Goal: Task Accomplishment & Management: Manage account settings

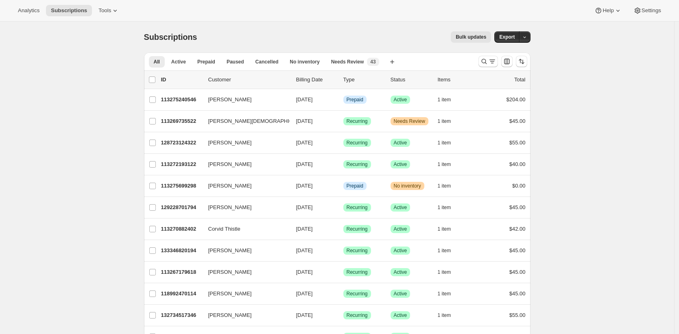
click at [490, 37] on button "Bulk updates" at bounding box center [471, 36] width 40 height 11
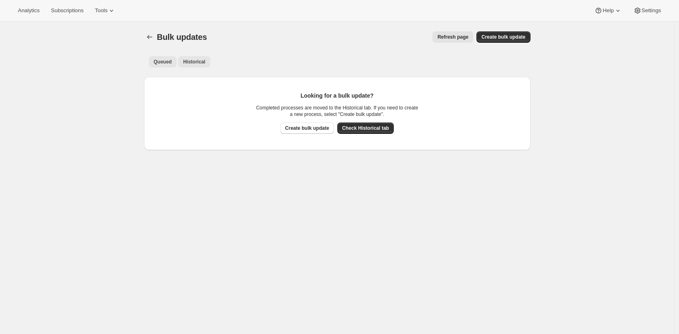
click at [205, 64] on span "Historical" at bounding box center [194, 62] width 22 height 7
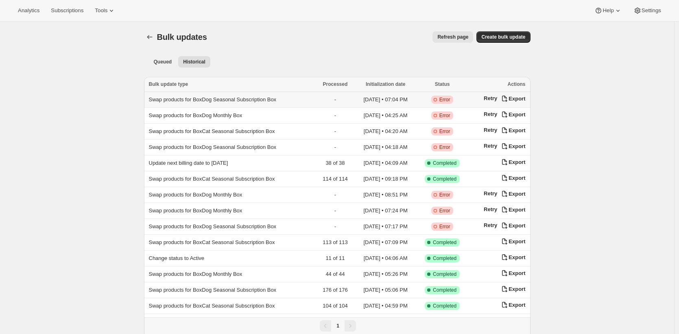
click at [249, 95] on td "Swap products for BoxDog Seasonal Subscription Box" at bounding box center [230, 100] width 172 height 16
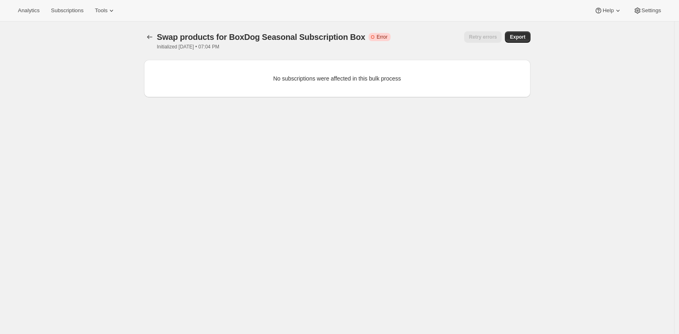
click at [274, 61] on div "No subscriptions were affected in this bulk process" at bounding box center [337, 78] width 386 height 37
click at [276, 57] on div "Swap products for BoxDog Seasonal Subscription Box. This page is ready Swap pro…" at bounding box center [337, 41] width 386 height 38
click at [236, 39] on span "Swap products for BoxDog Seasonal Subscription Box" at bounding box center [261, 37] width 208 height 9
drag, startPoint x: 236, startPoint y: 39, endPoint x: 355, endPoint y: 37, distance: 118.4
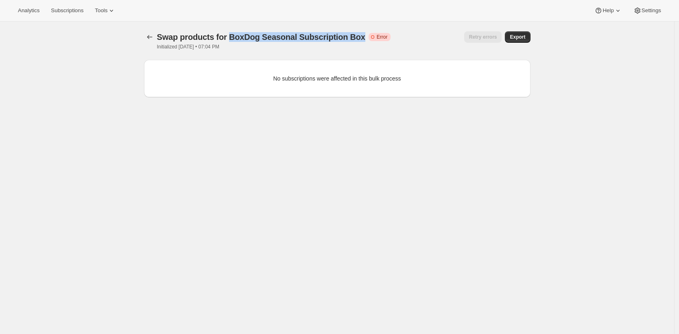
click at [355, 37] on span "Swap products for BoxDog Seasonal Subscription Box" at bounding box center [261, 37] width 208 height 9
copy span "BoxDog Seasonal Subscription Box"
click at [107, 11] on span "Tools" at bounding box center [101, 10] width 13 height 7
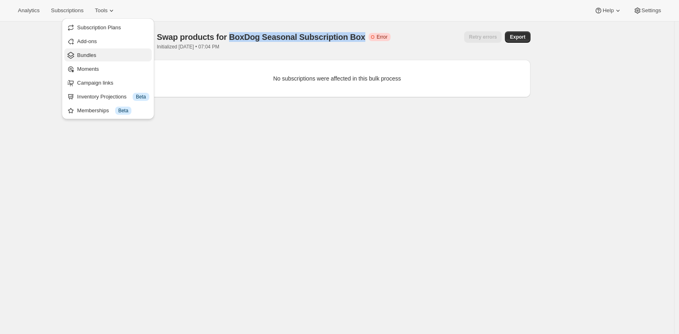
click at [115, 55] on span "Bundles" at bounding box center [113, 55] width 72 height 8
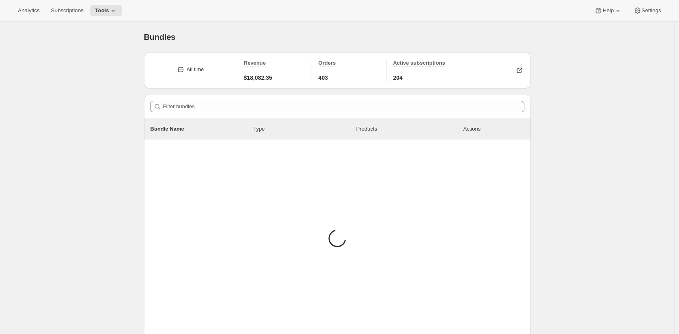
click at [200, 99] on div "Filter bundles" at bounding box center [337, 107] width 386 height 24
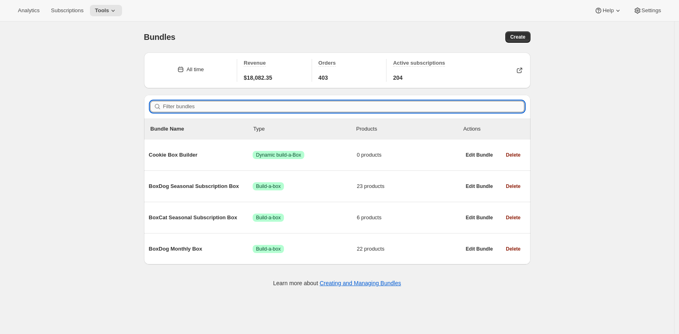
click at [202, 105] on input "Filter bundles" at bounding box center [343, 106] width 361 height 11
paste input "BoxDog Seasonal Subscription Box"
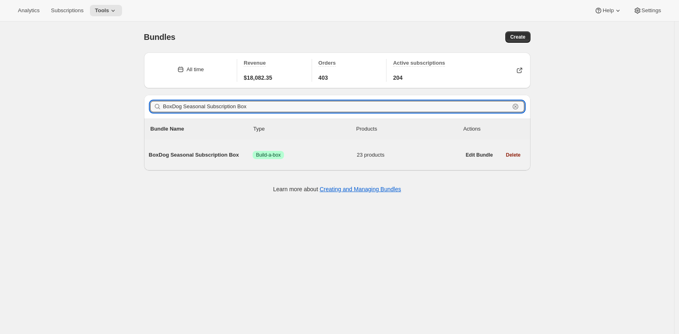
type input "BoxDog Seasonal Subscription Box"
click at [181, 161] on div "BoxDog Seasonal Subscription Box Success Build-a-box 23 products" at bounding box center [305, 154] width 312 height 21
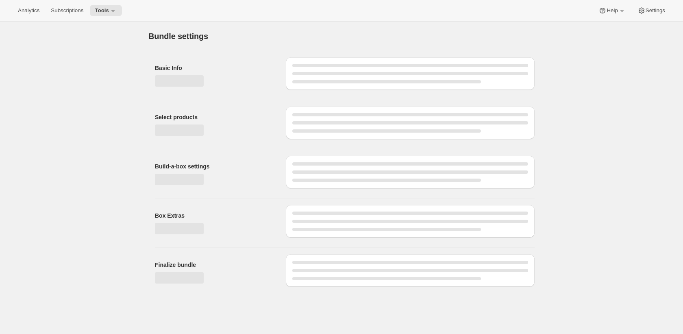
type input "BoxDog Seasonal Subscription Box"
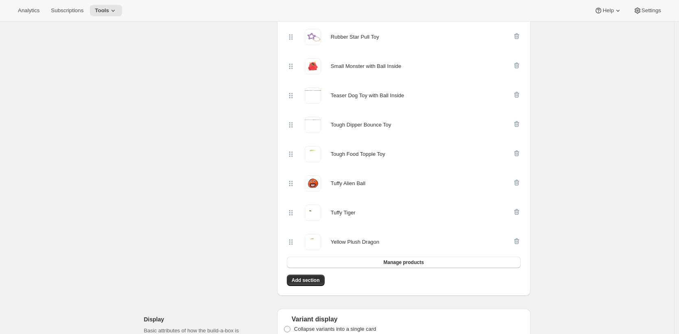
scroll to position [762, 0]
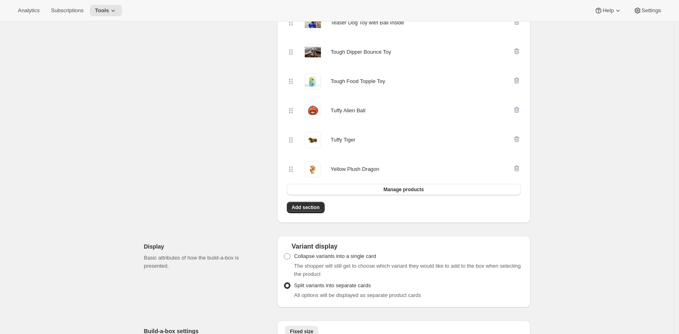
scroll to position [746, 0]
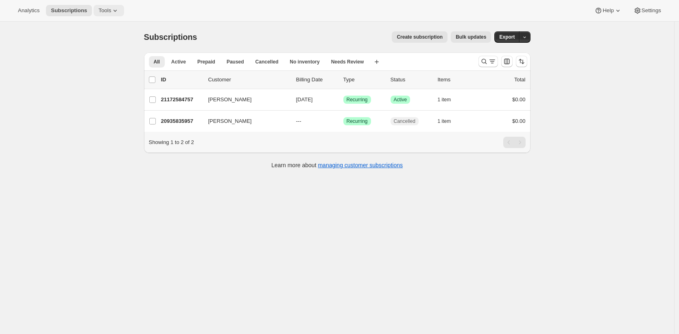
click at [117, 7] on icon at bounding box center [115, 11] width 8 height 8
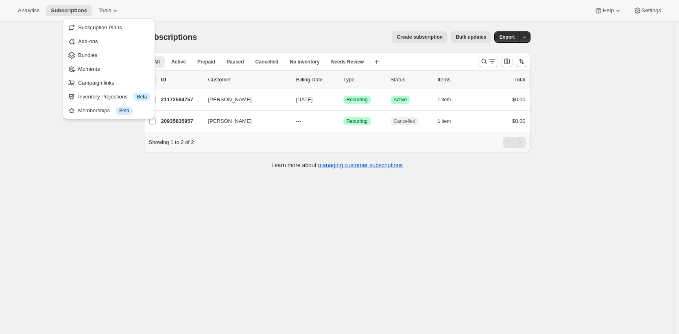
click at [116, 50] on button "Bundles" at bounding box center [108, 54] width 87 height 13
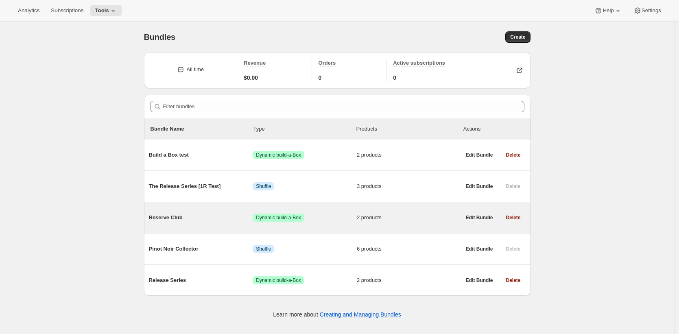
click at [309, 213] on div "Reserve Club Success Dynamic build-a-Box 2 products" at bounding box center [305, 217] width 312 height 21
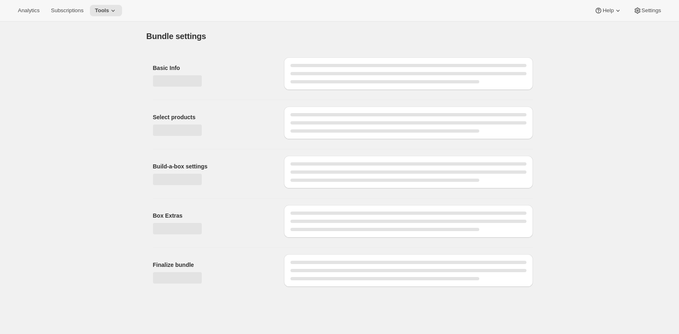
type input "Reserve Club"
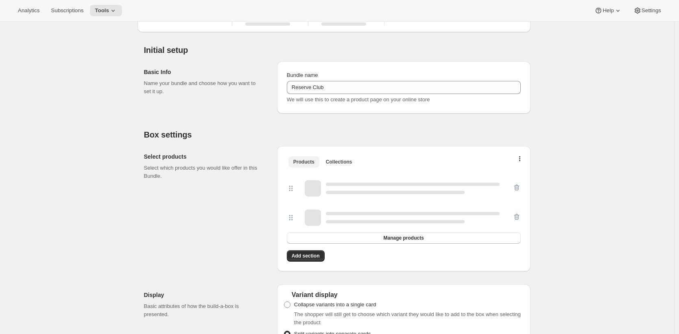
scroll to position [162, 0]
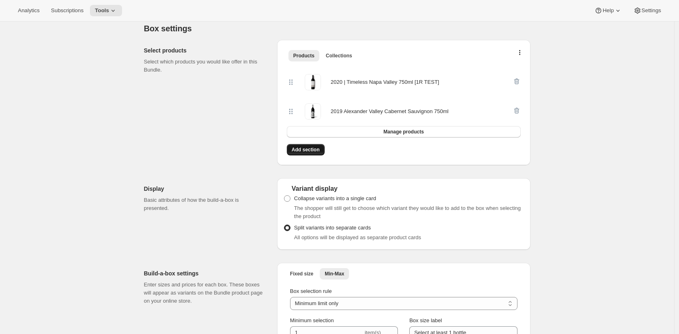
click at [315, 151] on span "Add section" at bounding box center [306, 149] width 28 height 7
click at [386, 131] on span "Manage products" at bounding box center [403, 132] width 40 height 7
click at [308, 152] on span "Add section" at bounding box center [306, 149] width 28 height 7
click at [411, 130] on span "Manage products" at bounding box center [403, 132] width 40 height 7
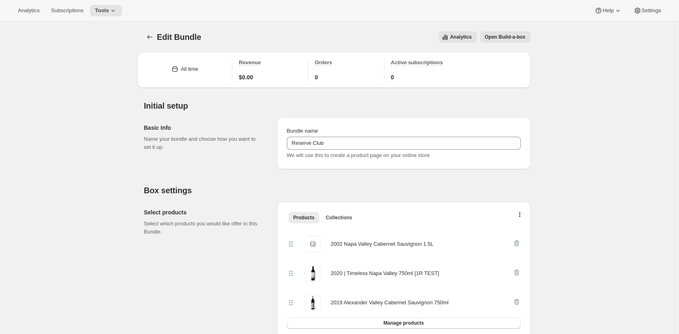
scroll to position [78, 0]
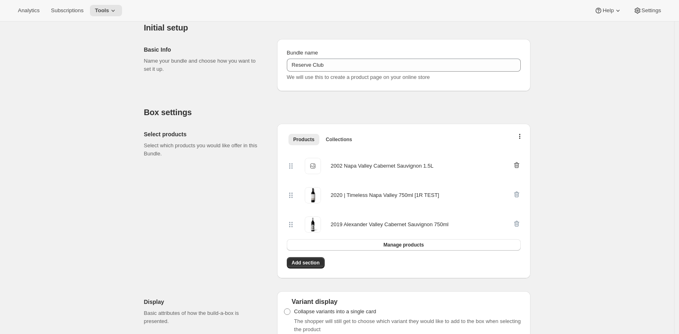
click at [514, 161] on icon "button" at bounding box center [516, 165] width 8 height 8
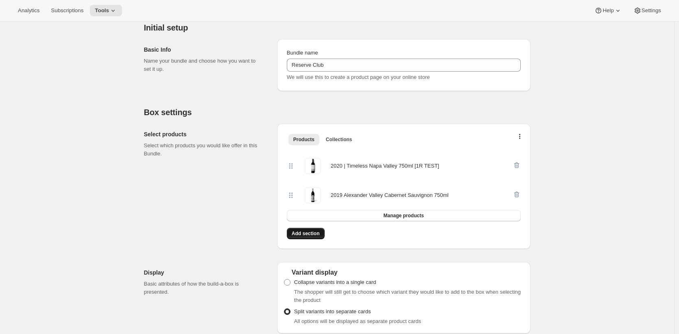
click at [314, 233] on span "Add section" at bounding box center [306, 233] width 28 height 7
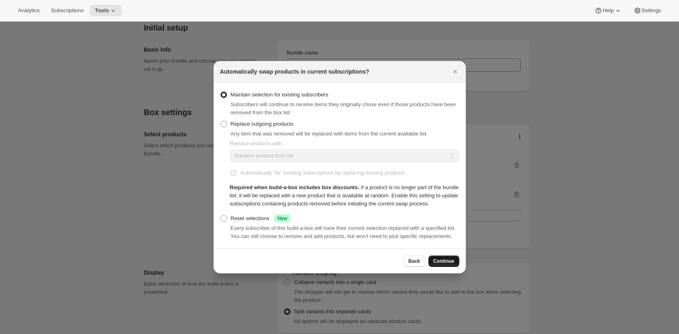
click at [443, 264] on span "Continue" at bounding box center [443, 261] width 21 height 7
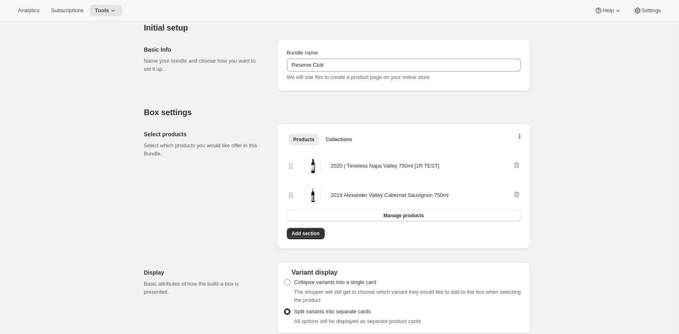
scroll to position [0, 0]
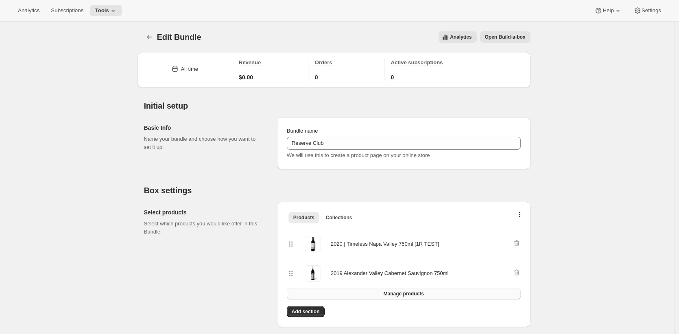
click at [401, 292] on span "Manage products" at bounding box center [403, 293] width 40 height 7
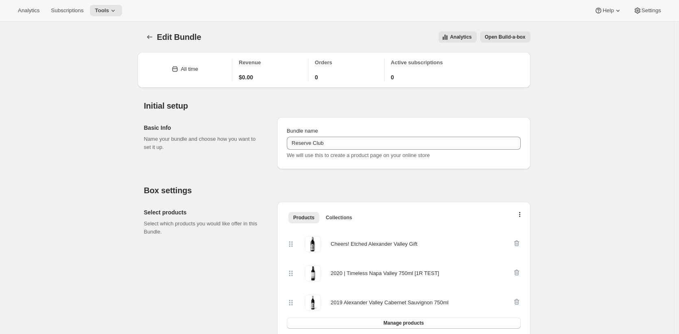
scroll to position [76, 0]
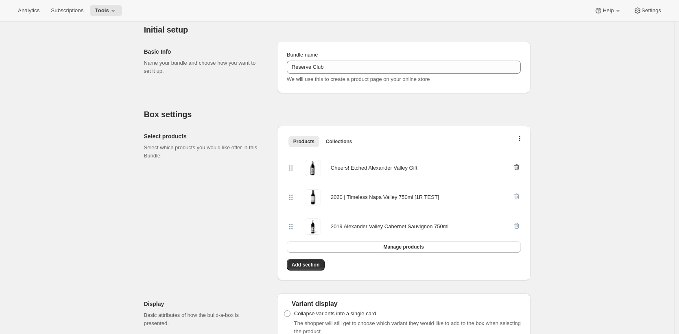
click at [516, 167] on icon "button" at bounding box center [516, 167] width 8 height 8
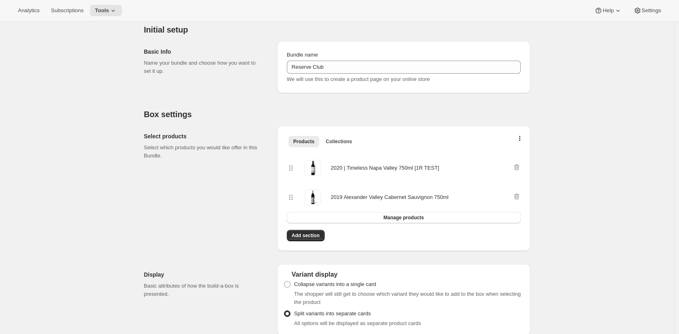
scroll to position [0, 0]
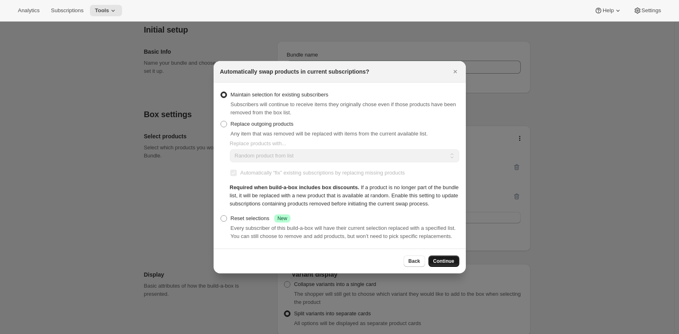
click at [443, 264] on span "Continue" at bounding box center [443, 261] width 21 height 7
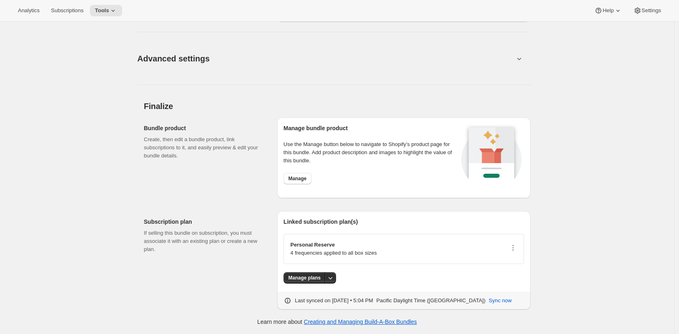
scroll to position [588, 0]
click at [316, 276] on span "Manage plans" at bounding box center [304, 278] width 32 height 7
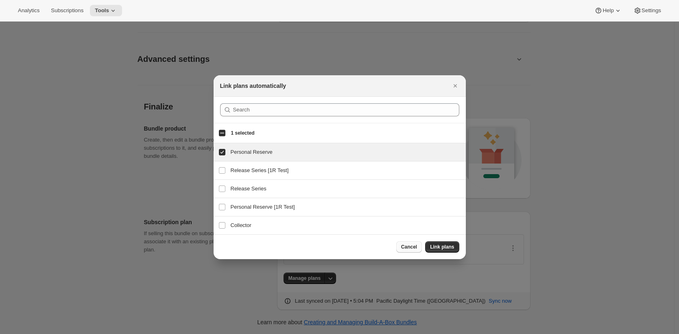
click at [409, 247] on span "Cancel" at bounding box center [409, 247] width 16 height 7
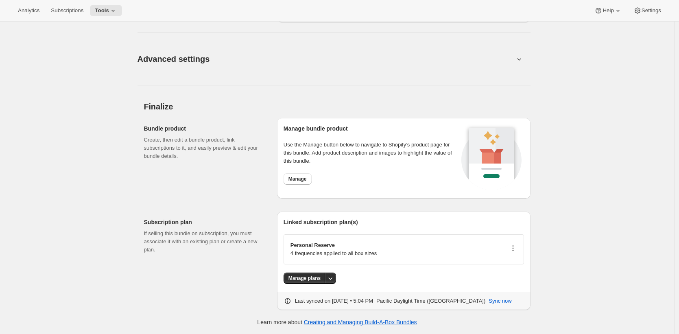
click at [517, 246] on icon "button" at bounding box center [513, 248] width 8 height 8
click at [511, 277] on span "Edit plan details" at bounding box center [502, 277] width 37 height 6
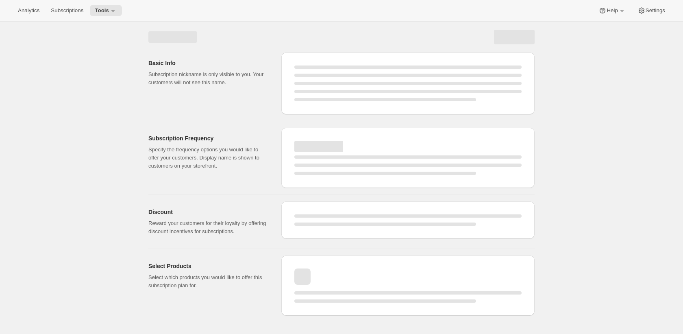
select select "WEEK"
select select "MONTH"
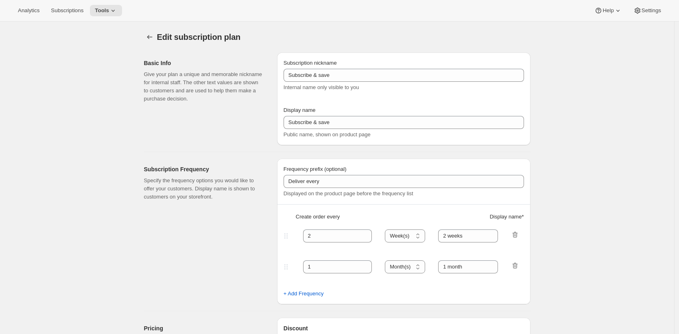
type input "Personal Reserve"
type input "1"
select select "MONTH"
type input "1 month"
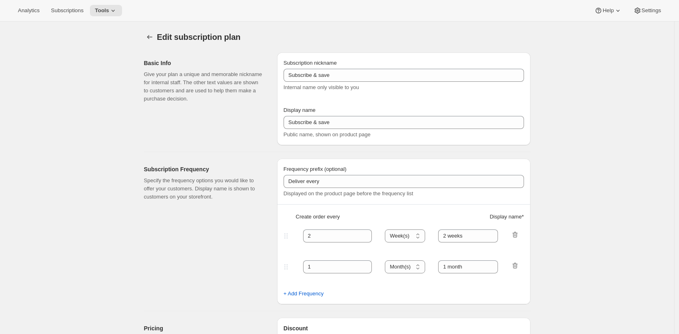
type input "2"
type input "2 Months"
type input "Choose which wines you’d like, how many bottles you’d like of each, and how oft…"
select select "MONTH"
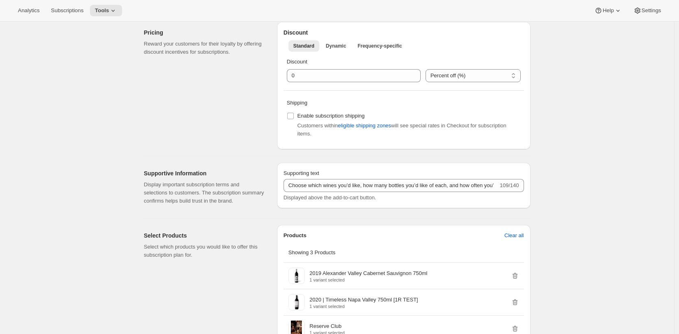
scroll to position [135, 0]
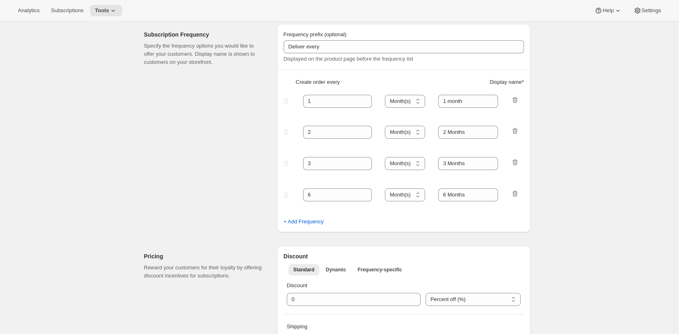
click at [523, 192] on fieldset "6 Day(s) Week(s) Month(s) Year(s) Month(s) 6 Months" at bounding box center [403, 201] width 239 height 31
click at [519, 194] on icon "button" at bounding box center [515, 194] width 8 height 8
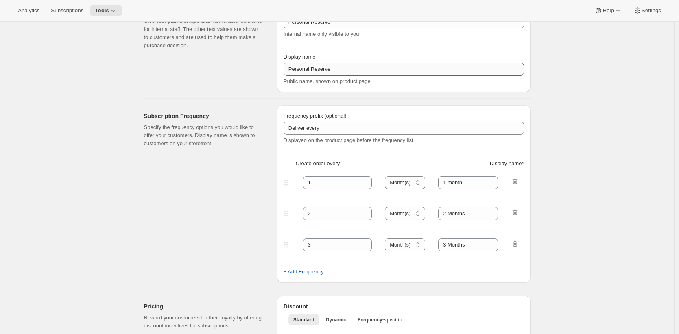
scroll to position [0, 0]
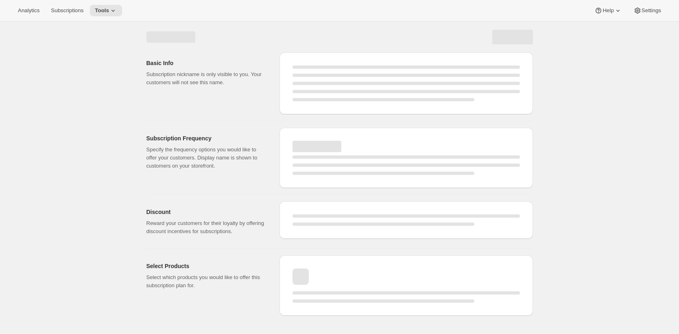
select select "MONTH"
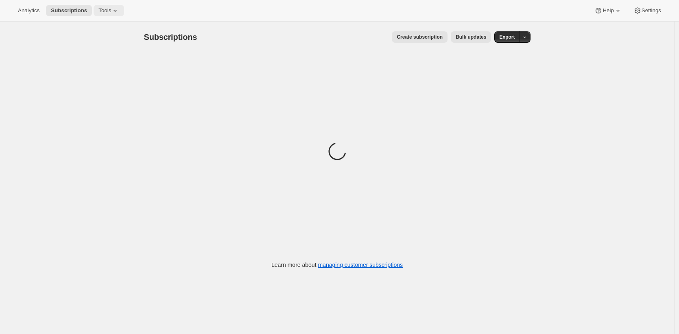
click at [113, 10] on icon at bounding box center [115, 11] width 8 height 8
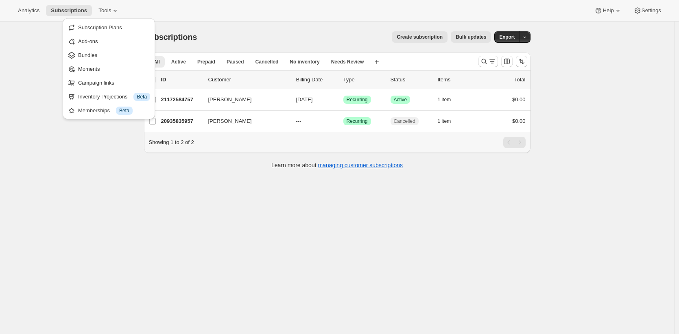
click at [110, 54] on span "Bundles" at bounding box center [114, 55] width 72 height 8
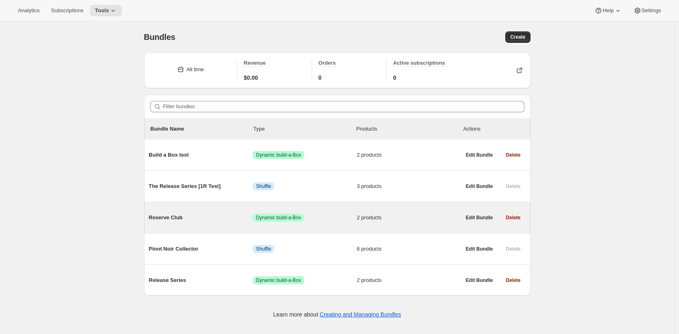
click at [205, 217] on span "Reserve Club" at bounding box center [201, 217] width 104 height 8
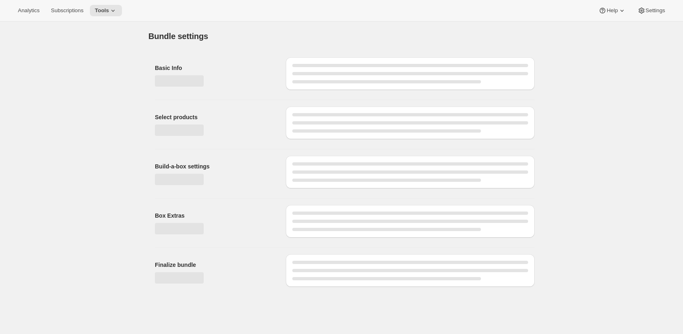
type input "Reserve Club"
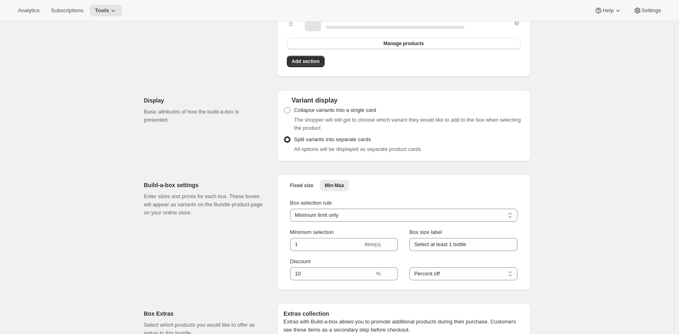
scroll to position [581, 0]
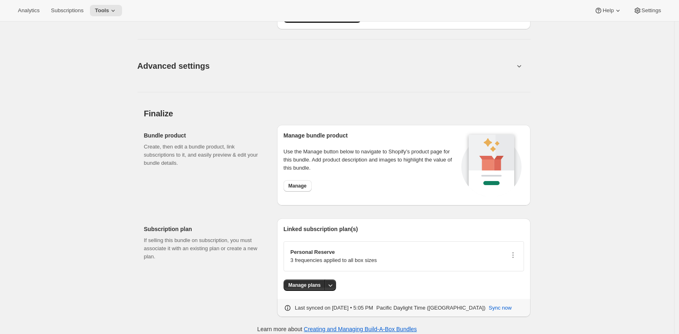
click at [313, 191] on div "Manage" at bounding box center [370, 185] width 175 height 11
click at [307, 187] on span "Manage" at bounding box center [297, 186] width 18 height 7
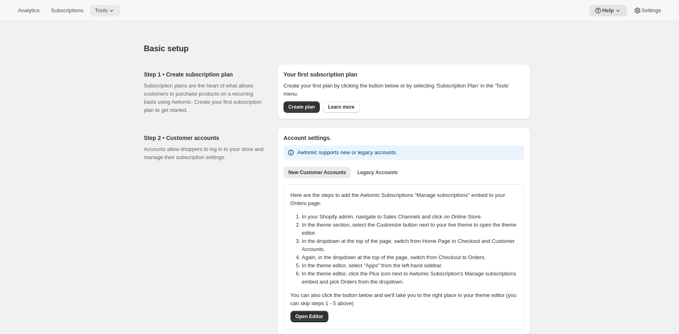
click at [105, 11] on span "Tools" at bounding box center [101, 10] width 13 height 7
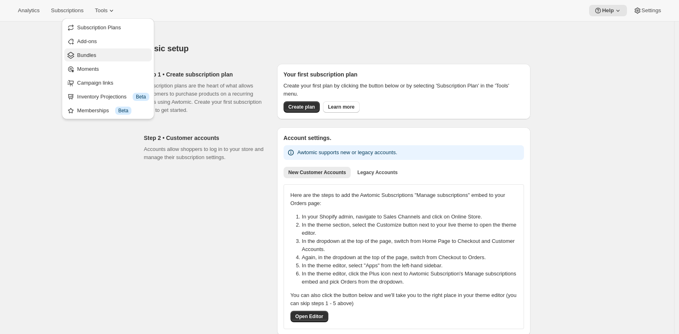
click at [107, 57] on span "Bundles" at bounding box center [113, 55] width 72 height 8
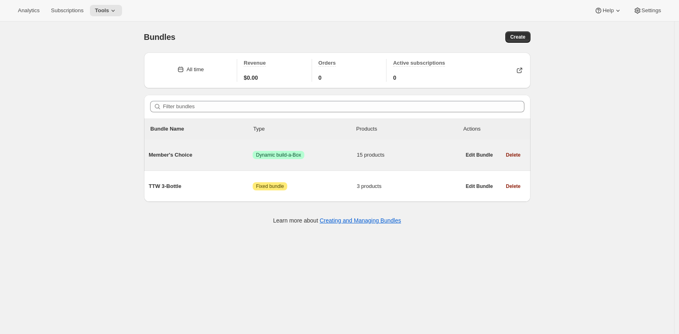
click at [206, 158] on span "Member's Choice" at bounding box center [201, 155] width 104 height 8
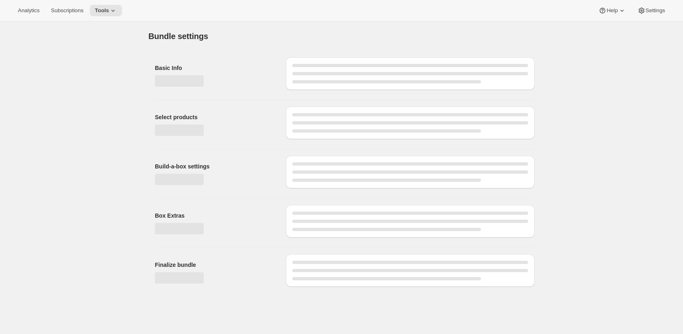
type input "Member's Choice"
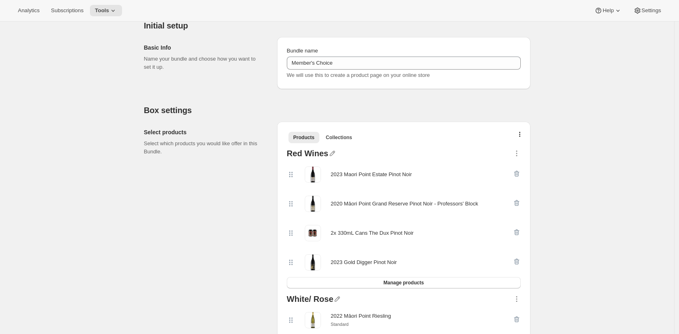
scroll to position [98, 0]
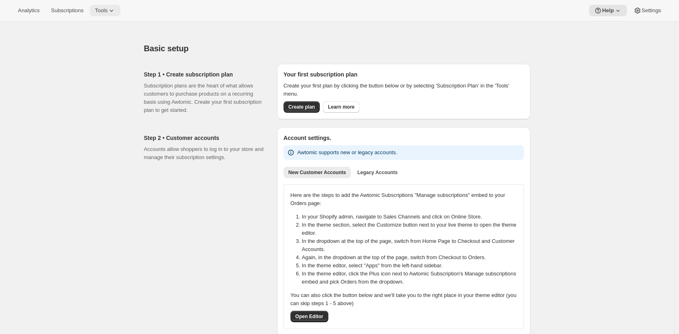
click at [107, 9] on span "Tools" at bounding box center [101, 10] width 13 height 7
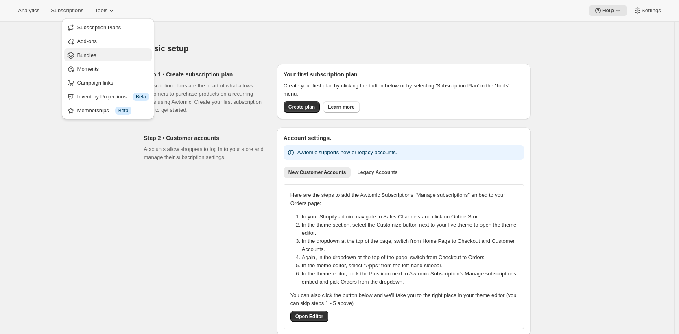
drag, startPoint x: 116, startPoint y: 29, endPoint x: 114, endPoint y: 52, distance: 22.8
click at [114, 52] on ul "Subscription Plans Add-ons Bundles Moments Campaign links Inventory Projections…" at bounding box center [107, 69] width 87 height 96
click at [114, 55] on span "Bundles" at bounding box center [113, 55] width 72 height 8
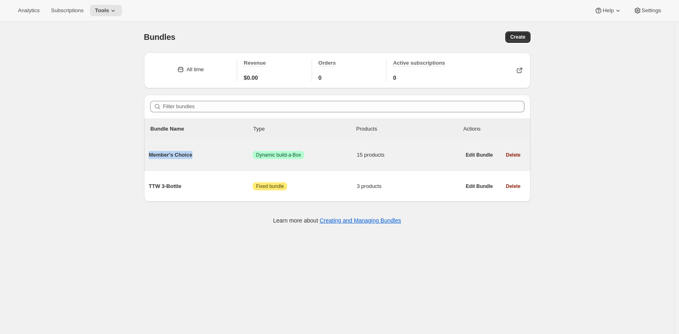
drag, startPoint x: 212, startPoint y: 159, endPoint x: 161, endPoint y: 150, distance: 51.9
click at [161, 151] on span "Member's Choice" at bounding box center [201, 155] width 104 height 8
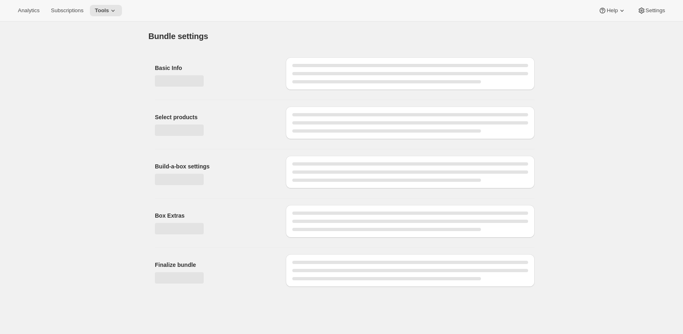
click at [161, 150] on div "Build-a-box settings" at bounding box center [341, 170] width 386 height 42
type input "Member's Choice"
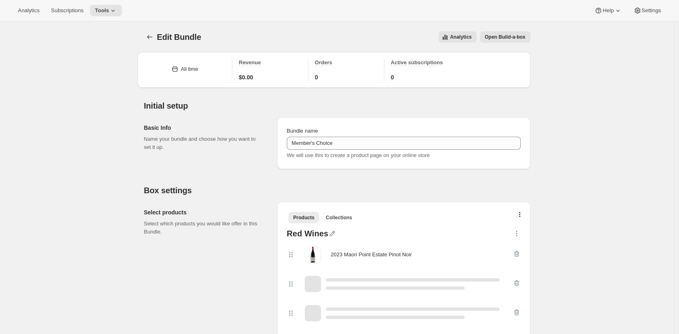
click at [513, 39] on span "Open Build-a-box" at bounding box center [505, 37] width 41 height 7
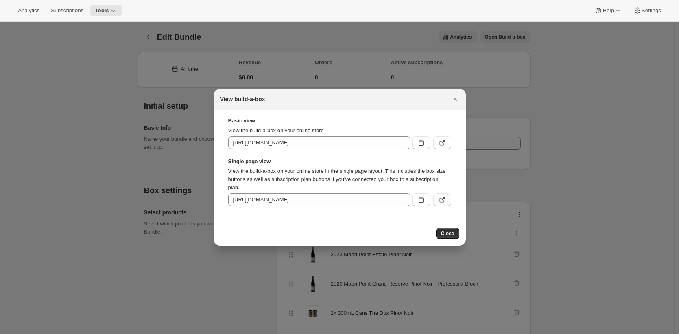
click at [440, 198] on icon ":r49:" at bounding box center [442, 200] width 8 height 8
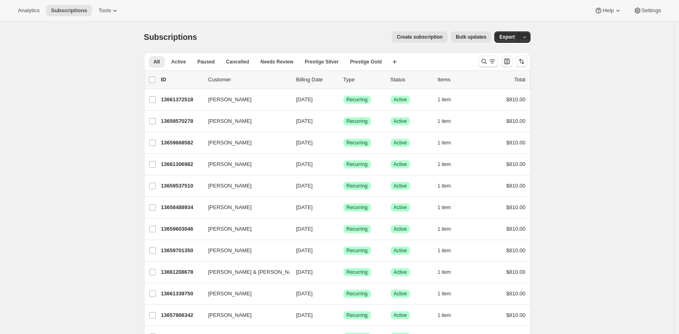
click at [370, 15] on div "Analytics Subscriptions Tools Help Settings" at bounding box center [339, 11] width 679 height 22
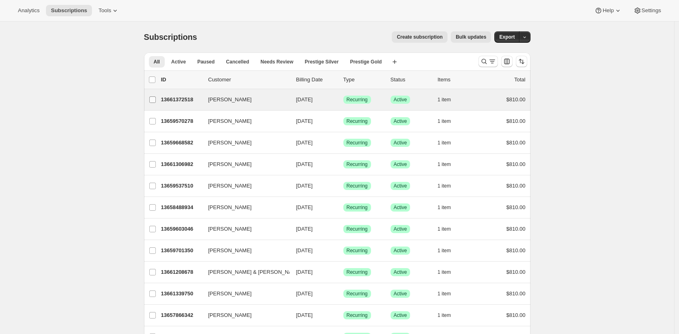
click at [153, 97] on input "[PERSON_NAME]" at bounding box center [152, 99] width 7 height 7
checkbox input "true"
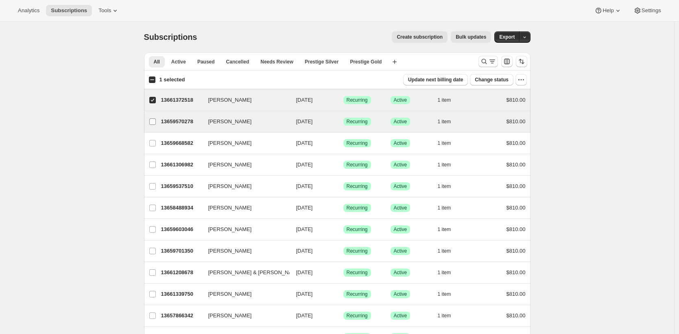
click at [154, 121] on input "[PERSON_NAME]" at bounding box center [152, 121] width 7 height 7
checkbox input "true"
click at [430, 76] on button "Update next billing date" at bounding box center [435, 79] width 65 height 11
select select "04"
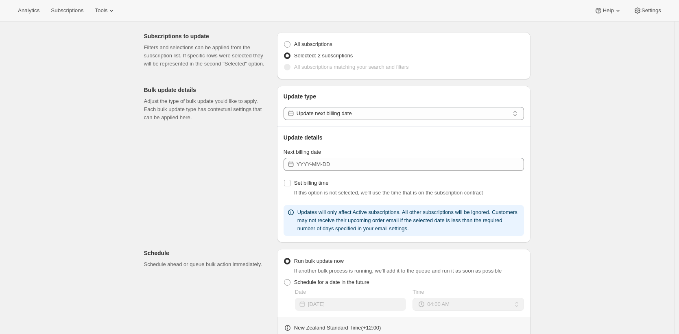
scroll to position [28, 0]
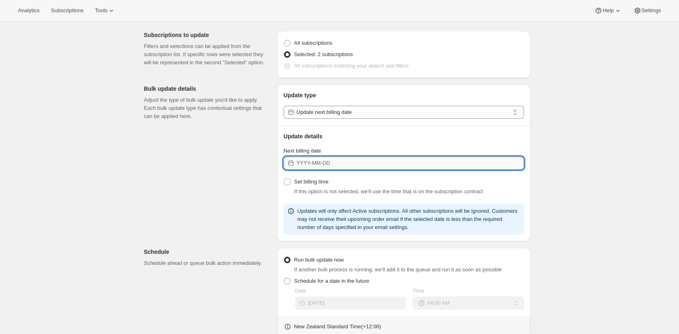
click at [323, 163] on input "Next billing date" at bounding box center [409, 163] width 227 height 13
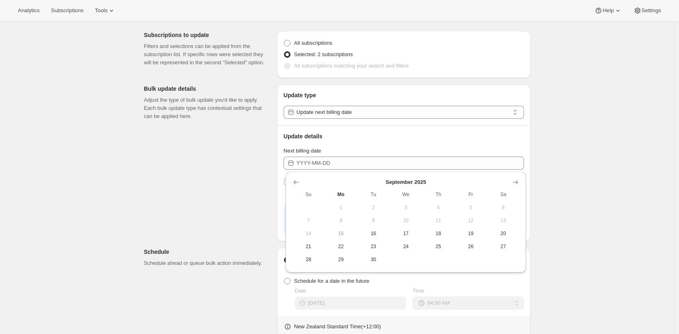
click at [137, 159] on div "Create bulk update. This page is ready Create bulk update Subscriptions to upda…" at bounding box center [337, 253] width 406 height 521
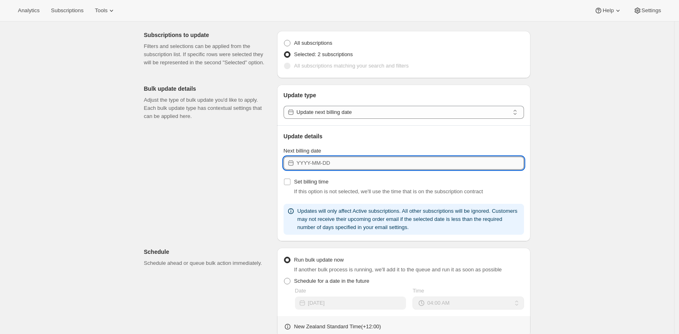
click at [327, 166] on input "Next billing date" at bounding box center [409, 163] width 227 height 13
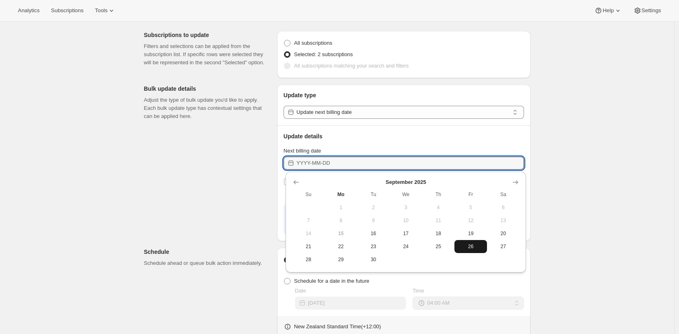
click at [474, 249] on span "26" at bounding box center [470, 246] width 26 height 7
click at [339, 163] on input "[DATE]" at bounding box center [409, 163] width 227 height 13
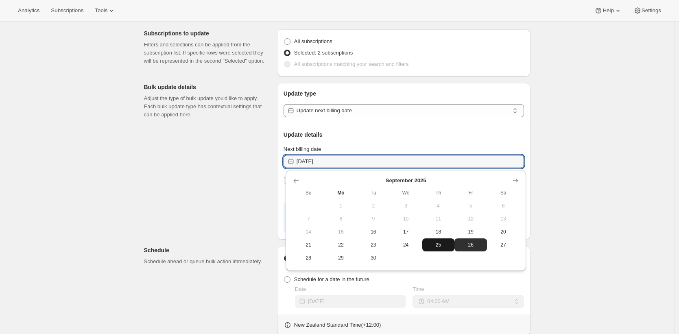
click at [430, 245] on span "25" at bounding box center [438, 245] width 26 height 7
type input "[DATE]"
drag, startPoint x: 340, startPoint y: 161, endPoint x: 272, endPoint y: 160, distance: 67.1
click at [272, 160] on div "Subscriptions to update Filters and selections can be applied from the subscrip…" at bounding box center [333, 266] width 393 height 486
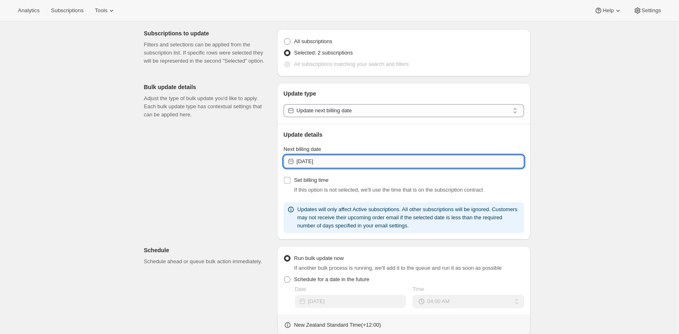
click at [331, 162] on input "[DATE]" at bounding box center [409, 161] width 227 height 13
drag, startPoint x: 334, startPoint y: 163, endPoint x: 255, endPoint y: 161, distance: 78.9
click at [255, 161] on div "Subscriptions to update Filters and selections can be applied from the subscrip…" at bounding box center [333, 266] width 393 height 486
click at [286, 181] on input "Set billing time" at bounding box center [287, 180] width 7 height 7
checkbox input "true"
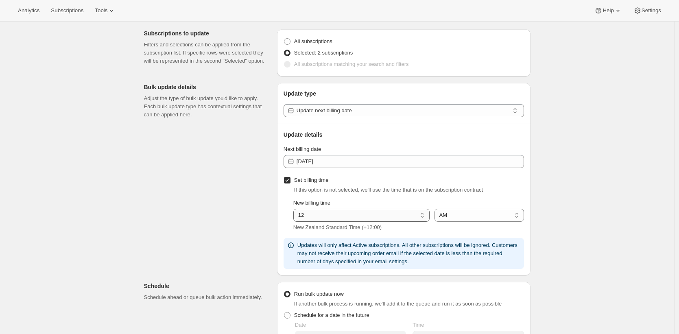
click at [324, 216] on select "01 02 03 04 05 06 07 08 09 10 11 12" at bounding box center [361, 215] width 136 height 13
select select "8"
click at [295, 209] on select "01 02 03 04 05 06 07 08 09 10 11 12" at bounding box center [361, 215] width 136 height 13
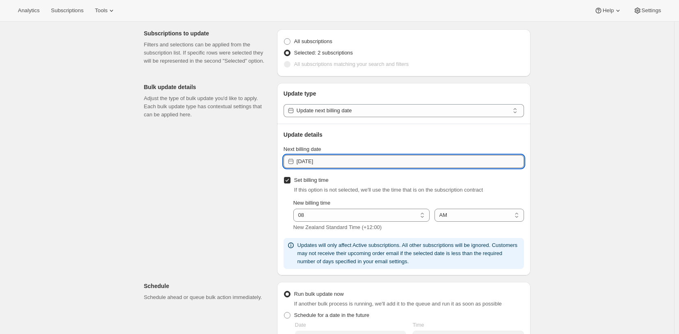
click at [350, 164] on input "[DATE]" at bounding box center [409, 161] width 227 height 13
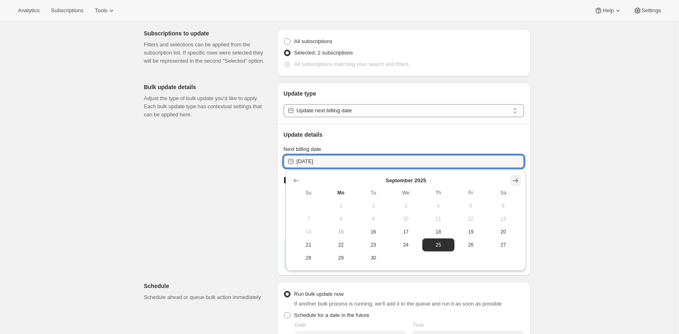
click at [514, 179] on icon "Show next month, October 2025" at bounding box center [515, 180] width 8 height 8
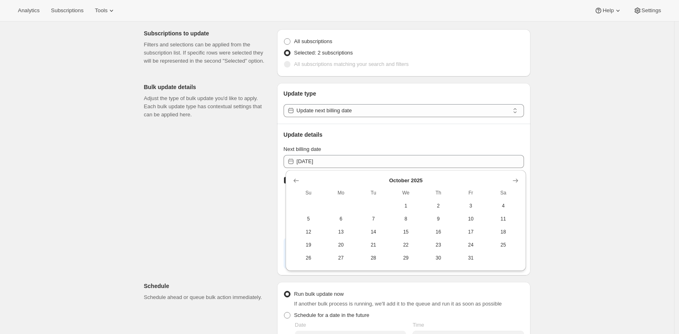
click at [534, 135] on div "Create bulk update. This page is ready Create bulk update Subscriptions to upda…" at bounding box center [337, 274] width 406 height 565
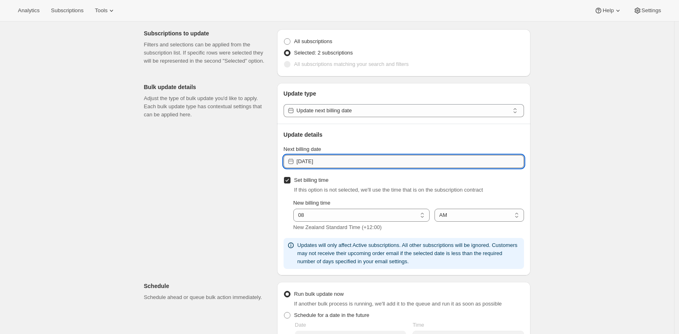
click at [336, 160] on input "[DATE]" at bounding box center [409, 161] width 227 height 13
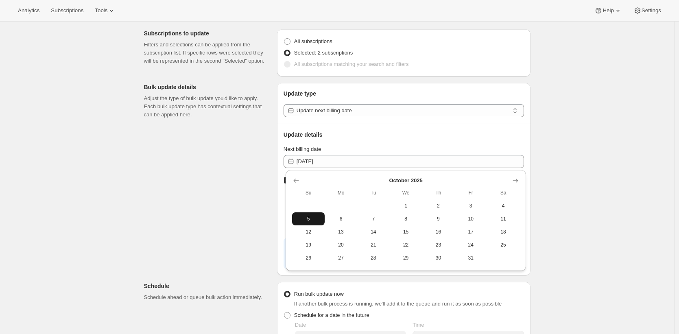
click at [313, 219] on span "5" at bounding box center [308, 219] width 26 height 7
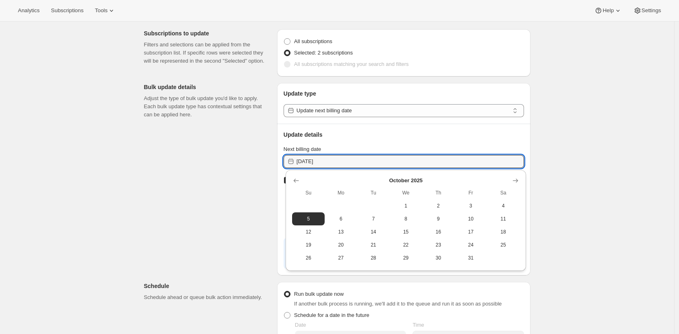
drag, startPoint x: 343, startPoint y: 163, endPoint x: 259, endPoint y: 160, distance: 83.8
click at [261, 160] on div "Subscriptions to update Filters and selections can be applied from the subscrip…" at bounding box center [333, 283] width 393 height 521
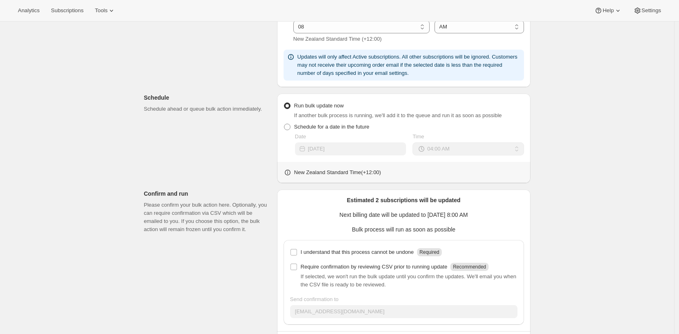
scroll to position [253, 0]
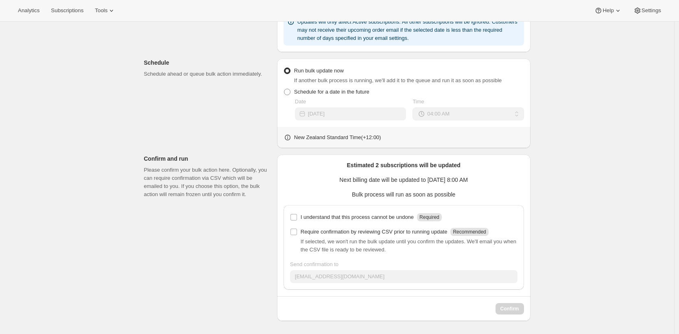
drag, startPoint x: 482, startPoint y: 179, endPoint x: 375, endPoint y: 178, distance: 106.5
click at [378, 178] on p "Next billing date will be updated to [DATE] 8:00 AM" at bounding box center [403, 180] width 240 height 8
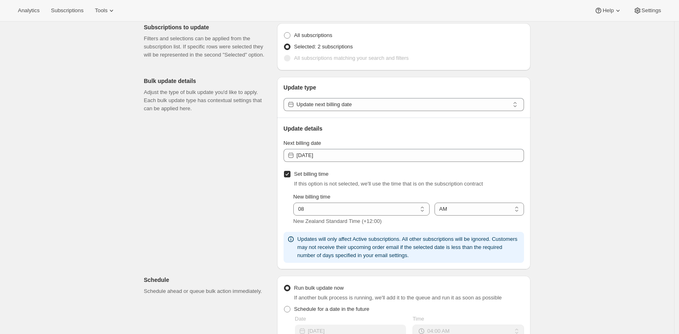
scroll to position [0, 0]
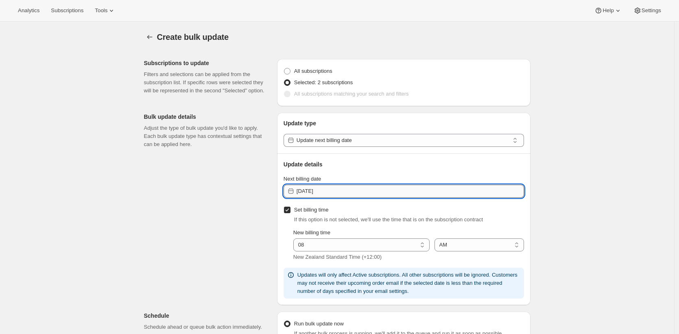
click at [373, 191] on input "[DATE]" at bounding box center [409, 191] width 227 height 13
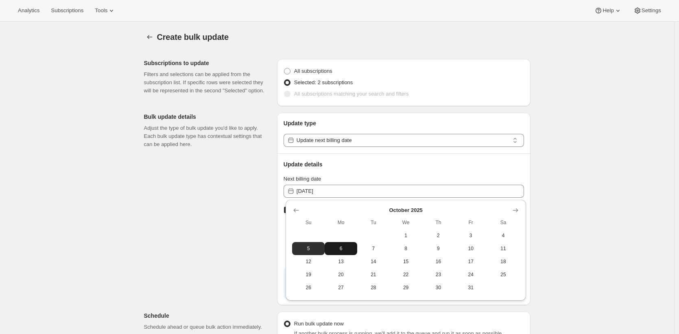
click at [339, 250] on span "6" at bounding box center [341, 248] width 26 height 7
type input "[DATE]"
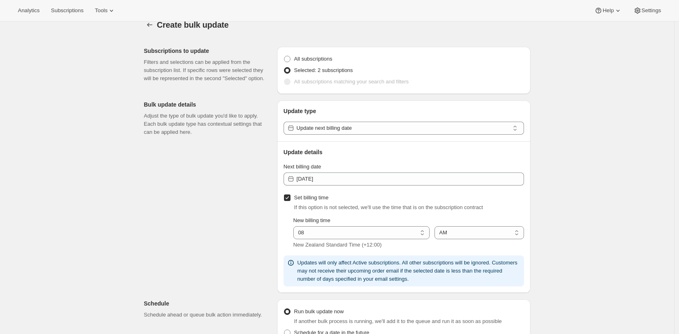
scroll to position [253, 0]
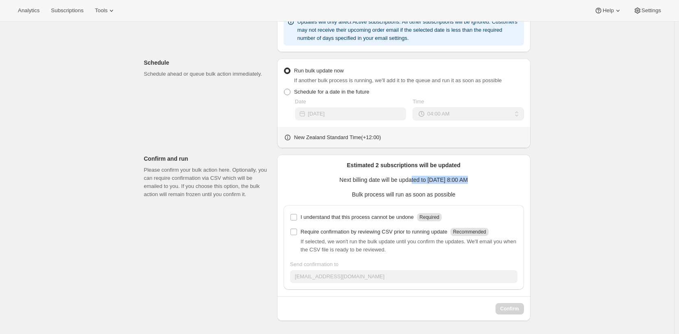
drag, startPoint x: 468, startPoint y: 177, endPoint x: 383, endPoint y: 175, distance: 85.0
click at [406, 178] on p "Next billing date will be updated to [DATE] 8:00 AM" at bounding box center [403, 180] width 240 height 8
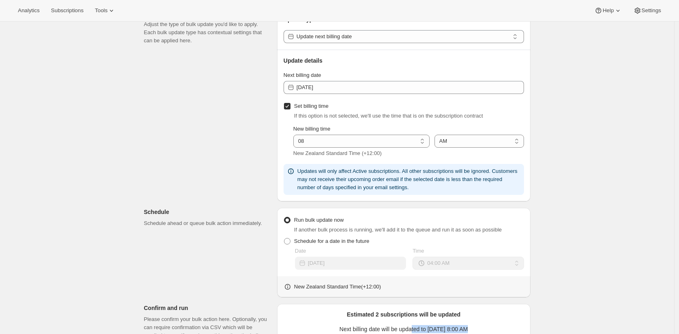
scroll to position [0, 0]
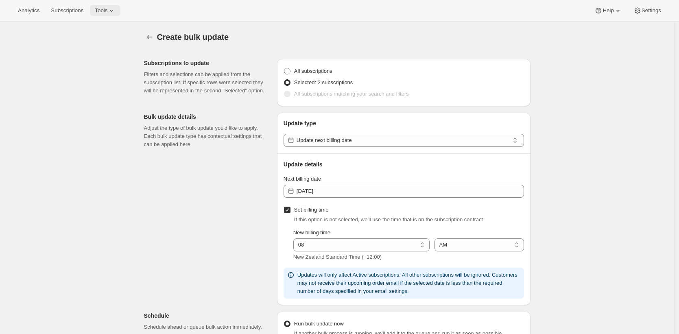
click at [107, 13] on span "Tools" at bounding box center [101, 10] width 13 height 7
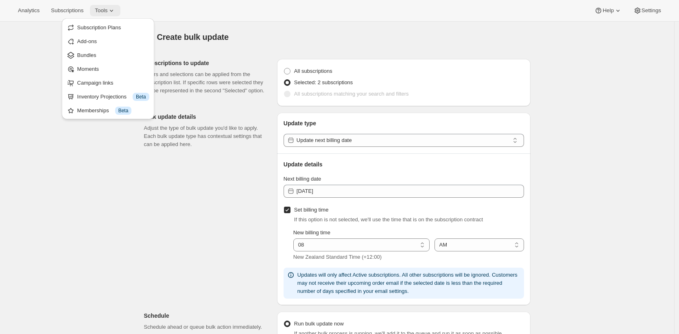
click at [107, 13] on span "Tools" at bounding box center [101, 10] width 13 height 7
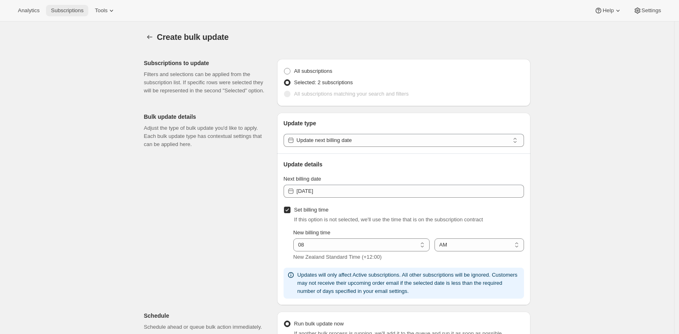
click at [69, 7] on button "Subscriptions" at bounding box center [67, 10] width 42 height 11
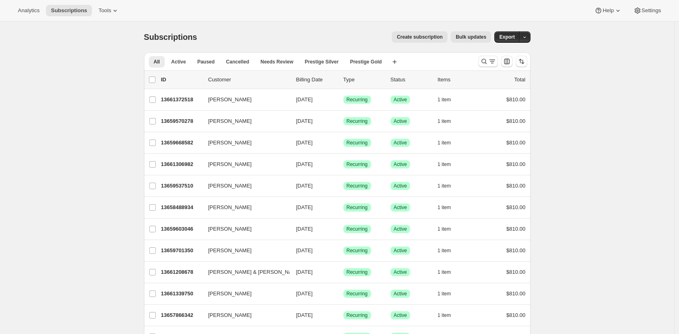
click at [340, 38] on div "Create subscription Bulk updates" at bounding box center [349, 36] width 284 height 11
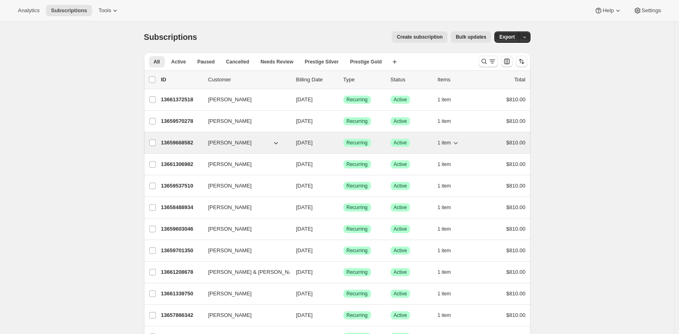
click at [175, 144] on p "13659668582" at bounding box center [181, 143] width 41 height 8
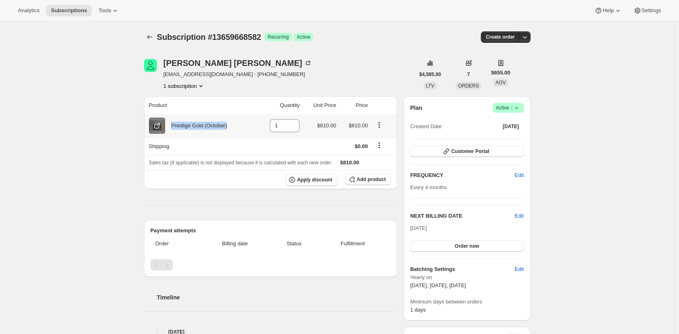
drag, startPoint x: 239, startPoint y: 127, endPoint x: 166, endPoint y: 126, distance: 73.2
click at [166, 126] on div "Prestige Gold (October)" at bounding box center [201, 126] width 105 height 16
click at [94, 114] on div "Subscription #13659668582. This page is ready Subscription #13659668582 Success…" at bounding box center [337, 337] width 674 height 631
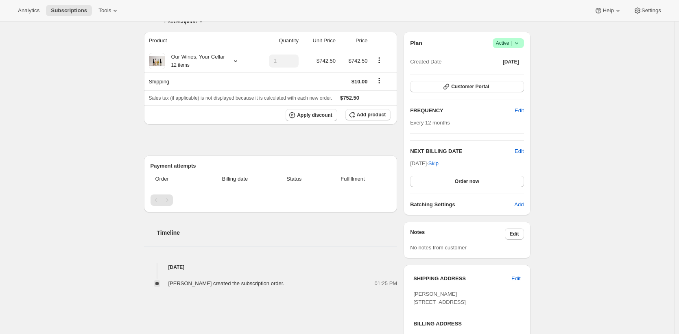
scroll to position [19, 0]
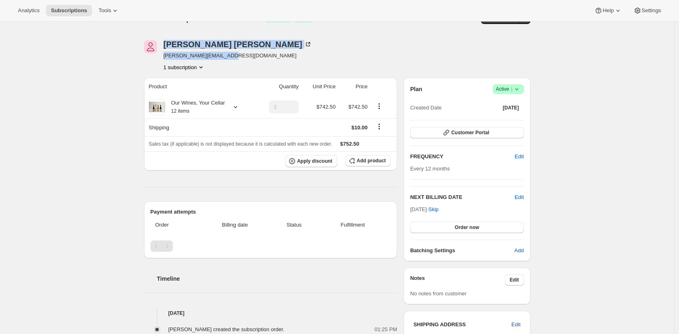
drag, startPoint x: 235, startPoint y: 53, endPoint x: 162, endPoint y: 55, distance: 72.8
click at [162, 55] on div "Joel Stewart joel@generalstudios.com 1 subscription" at bounding box center [279, 55] width 270 height 31
click at [108, 89] on div "Subscription #13348077670. This page is ready Subscription #13348077670 Success…" at bounding box center [337, 261] width 674 height 516
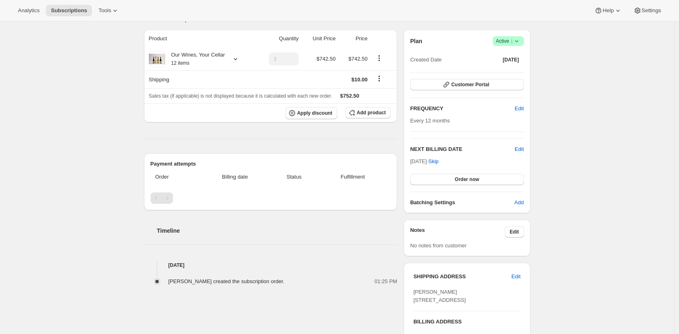
scroll to position [69, 0]
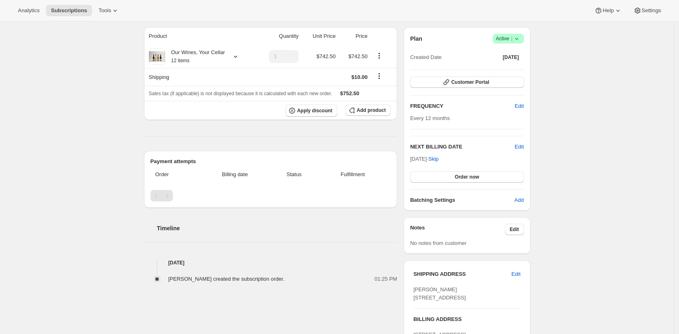
drag, startPoint x: 211, startPoint y: 262, endPoint x: 170, endPoint y: 261, distance: 41.5
click at [170, 261] on h4 "Aug 5, 2025" at bounding box center [270, 263] width 253 height 8
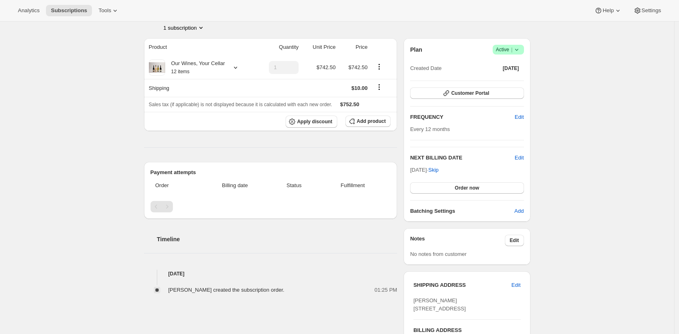
scroll to position [58, 0]
click at [80, 88] on div "Subscription #13348077670. This page is ready Subscription #13348077670 Success…" at bounding box center [337, 222] width 674 height 516
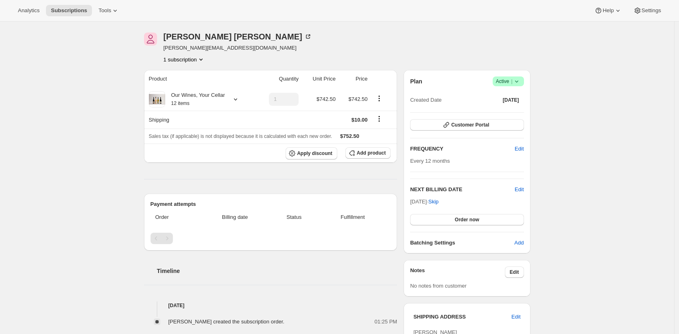
scroll to position [11, 0]
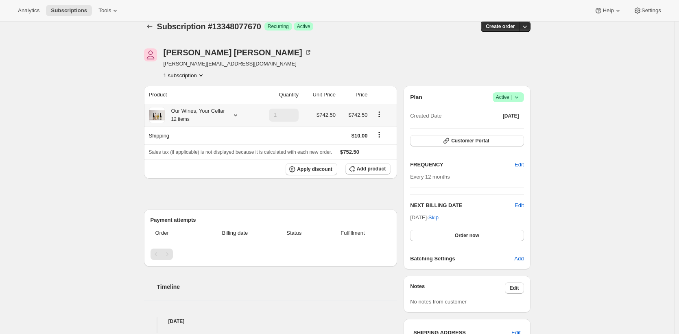
click at [199, 113] on div "Our Wines, Your Cellar 12 items" at bounding box center [195, 115] width 60 height 16
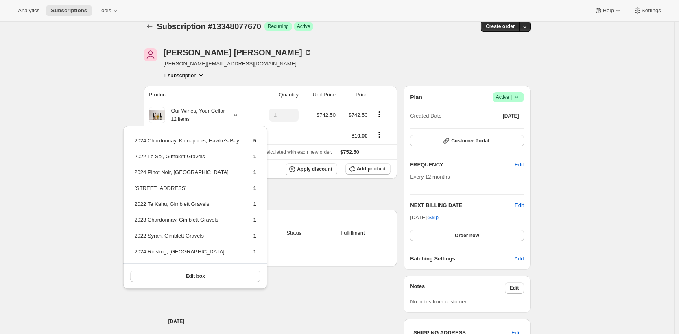
click at [118, 109] on div "Subscription #13348077670. This page is ready Subscription #13348077670 Success…" at bounding box center [337, 269] width 674 height 516
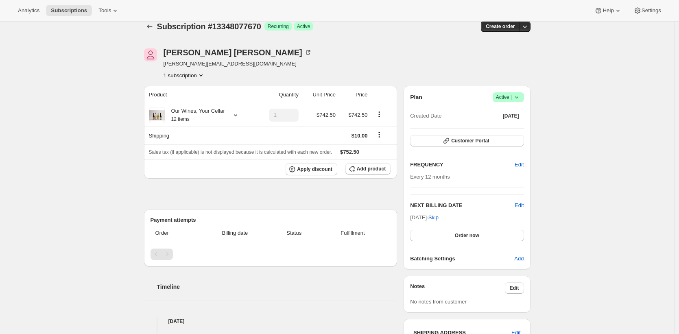
scroll to position [12, 0]
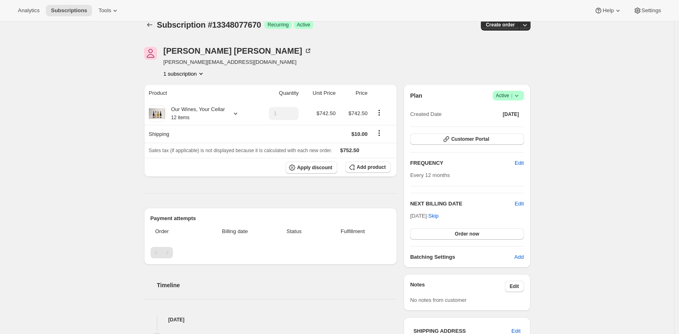
drag, startPoint x: 179, startPoint y: 320, endPoint x: 148, endPoint y: 318, distance: 30.2
click at [153, 318] on h4 "Aug 5, 2025" at bounding box center [270, 320] width 253 height 8
click at [109, 296] on div "Subscription #13348077670. This page is ready Subscription #13348077670 Success…" at bounding box center [337, 267] width 674 height 516
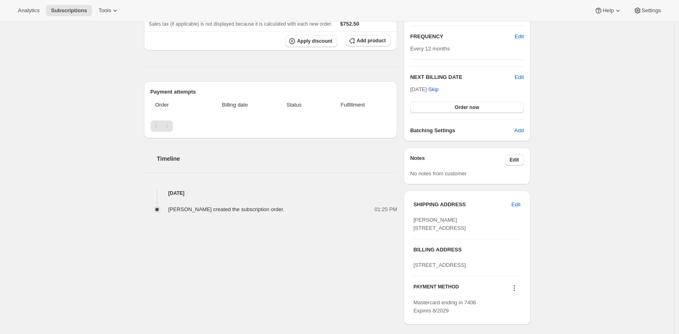
scroll to position [243, 0]
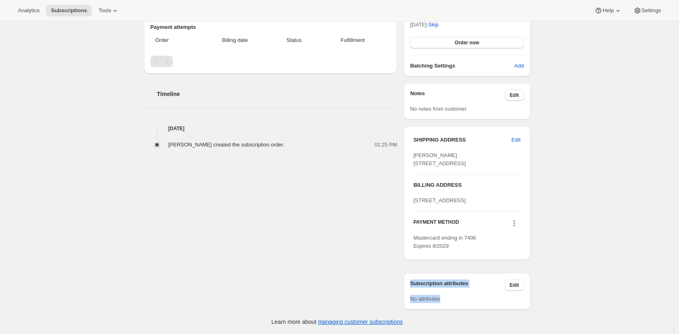
drag, startPoint x: 462, startPoint y: 302, endPoint x: 354, endPoint y: 278, distance: 110.8
click at [408, 287] on div "Subscription attributes Edit No attributes" at bounding box center [466, 291] width 126 height 37
click at [157, 228] on div "Joel Stewart joel@generalstudios.com 1 subscription Product Quantity Unit Price…" at bounding box center [333, 76] width 393 height 467
click at [25, 115] on div "Subscription #13348077670. This page is ready Subscription #13348077670 Success…" at bounding box center [337, 76] width 674 height 516
click at [82, 176] on div "Subscription #13348077670. This page is ready Subscription #13348077670 Success…" at bounding box center [337, 76] width 674 height 516
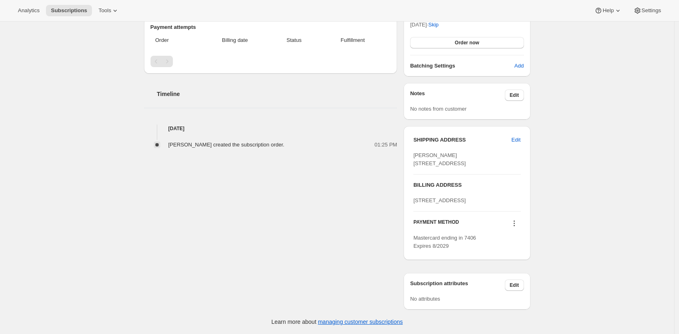
scroll to position [234, 0]
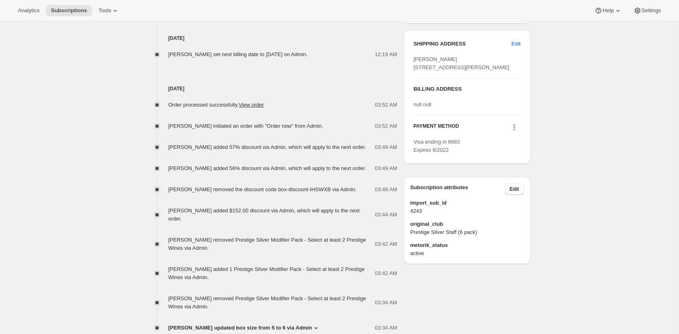
scroll to position [427, 0]
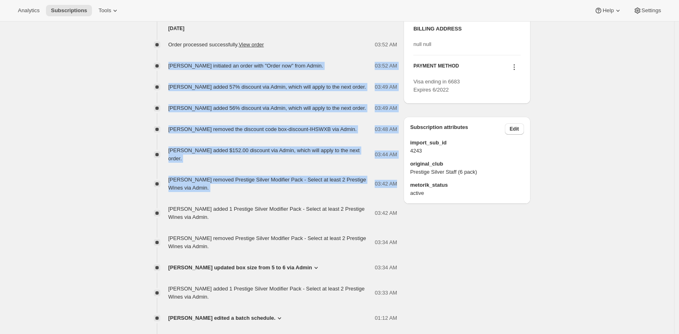
drag, startPoint x: 248, startPoint y: 200, endPoint x: 172, endPoint y: 74, distance: 147.4
click at [172, 74] on div "Order processed successfully. View order 03:52 AM [PERSON_NAME] initiated an or…" at bounding box center [270, 188] width 253 height 311
drag, startPoint x: 188, startPoint y: 88, endPoint x: 196, endPoint y: 105, distance: 19.1
click at [188, 88] on div "Order processed successfully. View order 03:52 AM [PERSON_NAME] initiated an or…" at bounding box center [270, 188] width 253 height 311
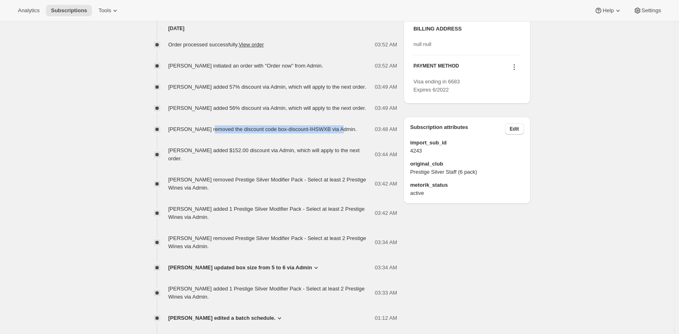
drag, startPoint x: 343, startPoint y: 135, endPoint x: 99, endPoint y: 140, distance: 244.4
click at [113, 139] on div "Subscription #13674119270. This page is ready Subscription #13674119270 Success…" at bounding box center [337, 57] width 674 height 924
drag, startPoint x: 276, startPoint y: 119, endPoint x: 192, endPoint y: 120, distance: 84.2
click at [192, 112] on div "[PERSON_NAME] added 56% discount via Admin, which will apply to the next order." at bounding box center [269, 108] width 203 height 8
drag, startPoint x: 257, startPoint y: 96, endPoint x: 206, endPoint y: 97, distance: 50.8
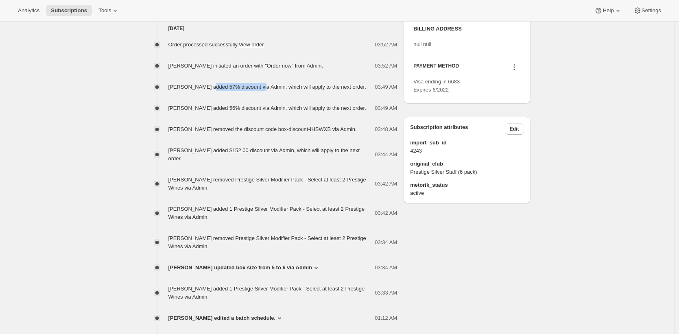
click at [206, 90] on span "[PERSON_NAME] added 57% discount via Admin, which will apply to the next order." at bounding box center [267, 87] width 198 height 6
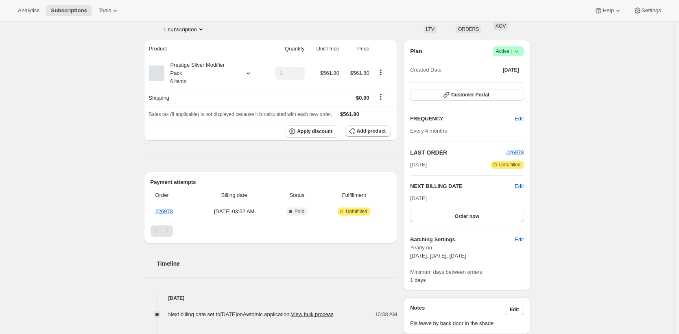
scroll to position [41, 0]
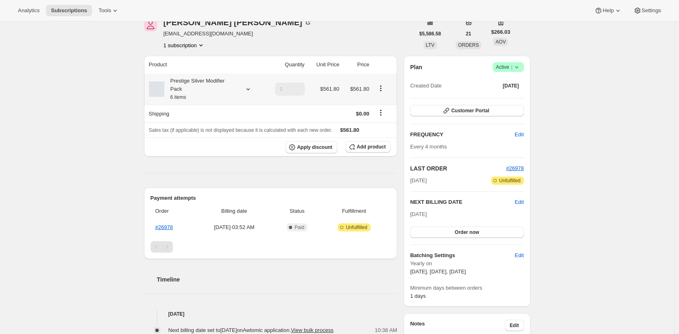
click at [216, 89] on div "Prestige Silver Modifier Pack 6 items" at bounding box center [200, 89] width 73 height 24
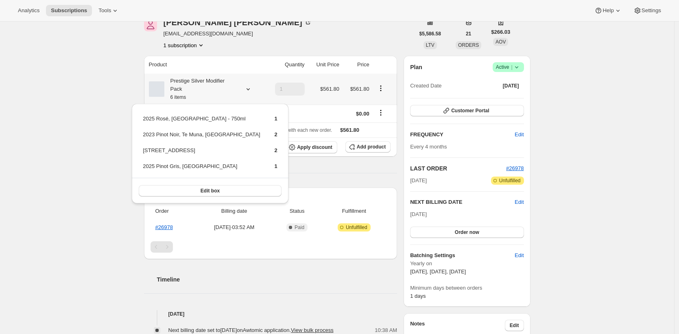
click at [216, 89] on div "Prestige Silver Modifier Pack 6 items" at bounding box center [200, 89] width 73 height 24
